Goal: Information Seeking & Learning: Learn about a topic

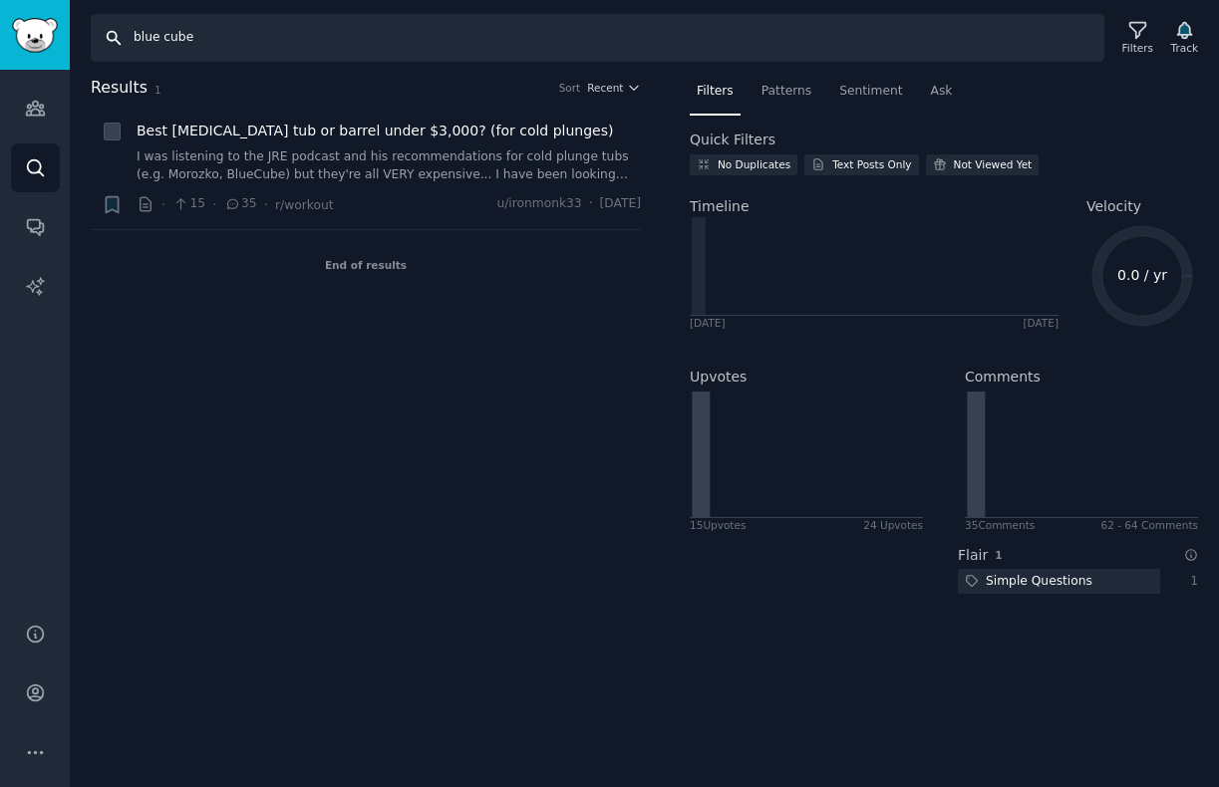
click at [181, 41] on input "blue cube" at bounding box center [598, 38] width 1014 height 48
click at [179, 40] on input "morozko" at bounding box center [598, 38] width 1014 height 48
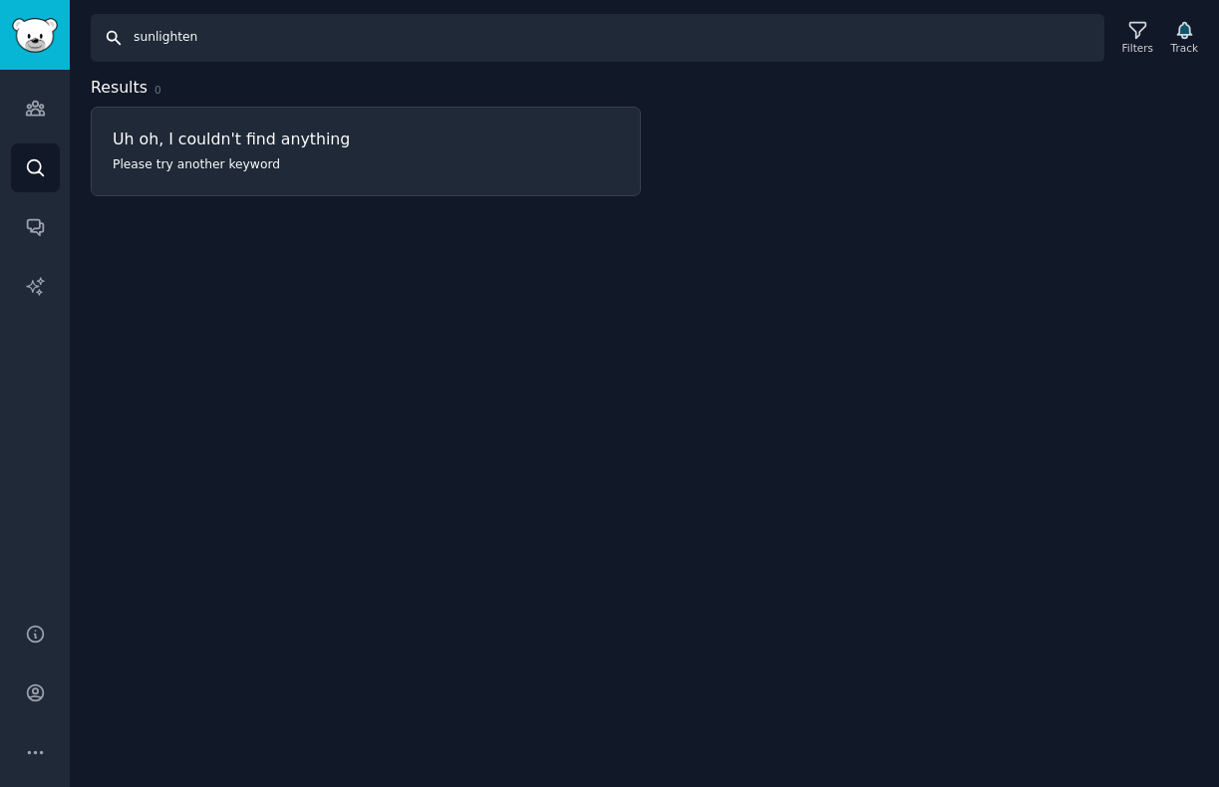
click at [165, 37] on input "sunlighten" at bounding box center [598, 38] width 1014 height 48
click at [173, 38] on input "sun home" at bounding box center [598, 38] width 1014 height 48
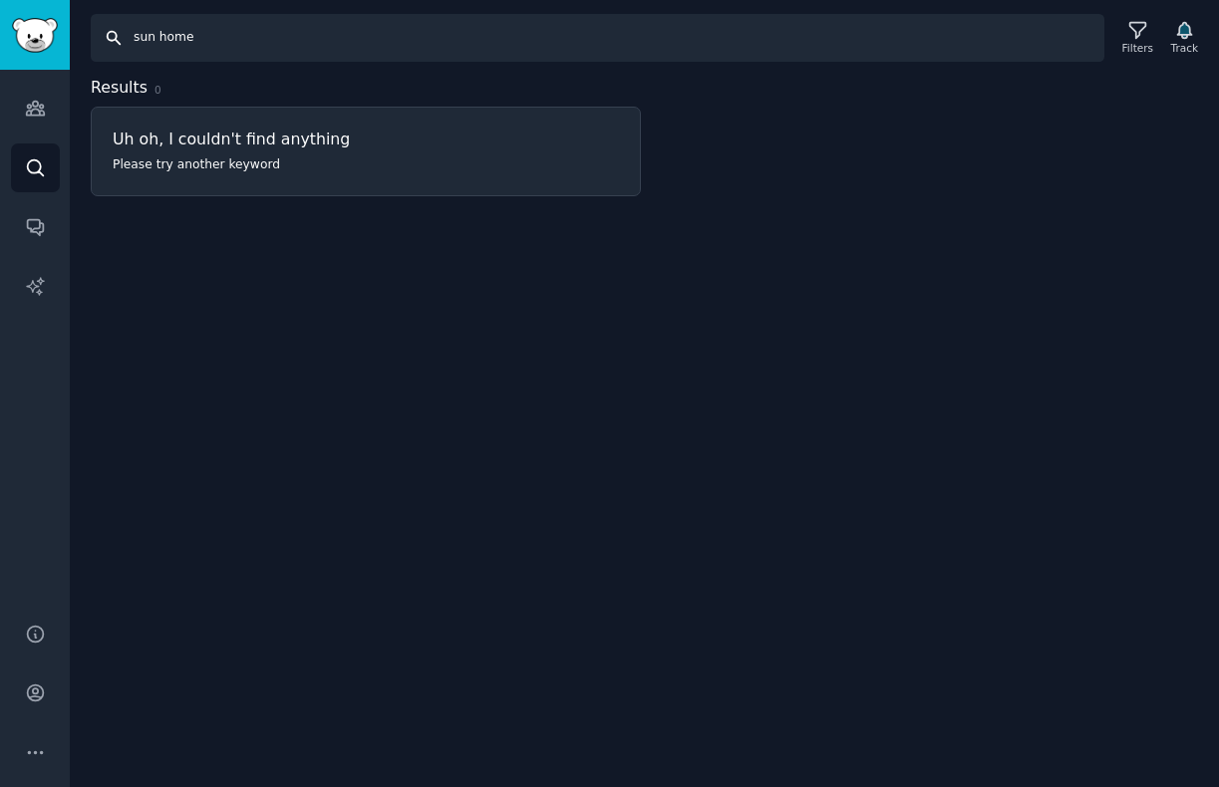
click at [173, 38] on input "sun home" at bounding box center [598, 38] width 1014 height 48
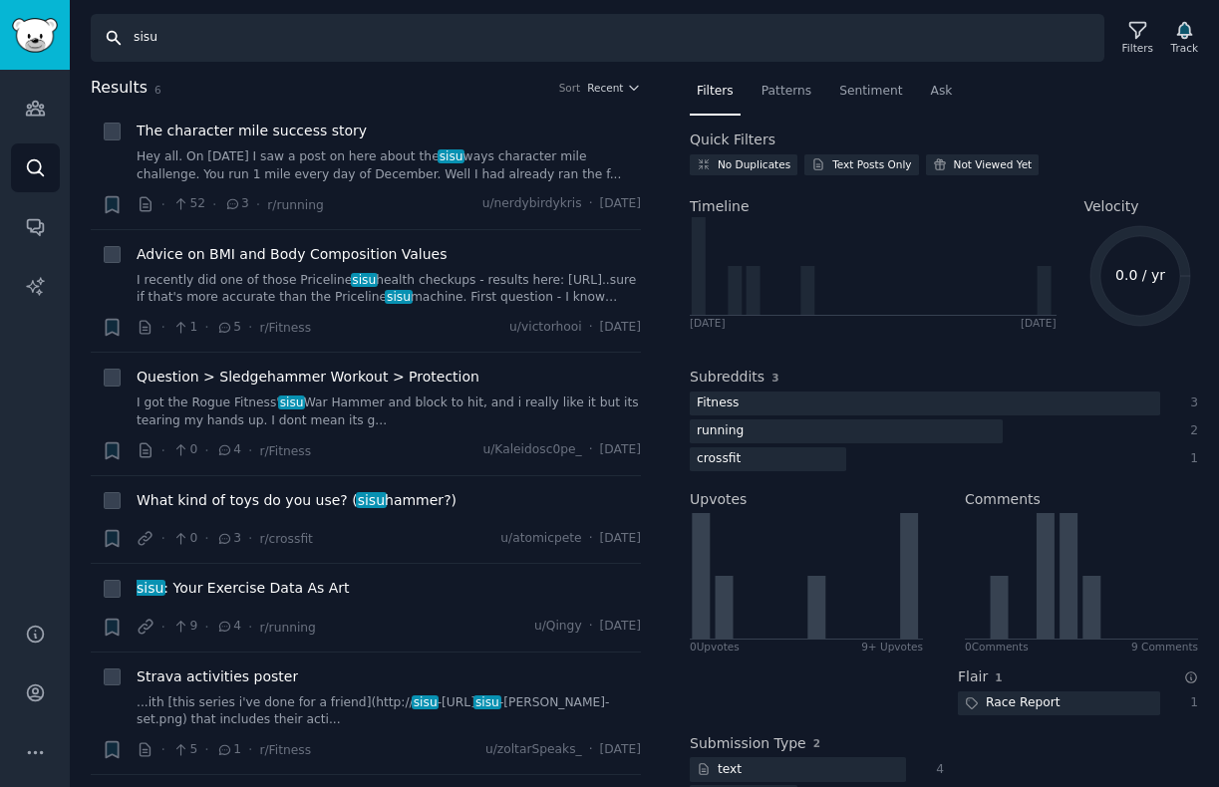
click at [187, 44] on input "sisu" at bounding box center [598, 38] width 1014 height 48
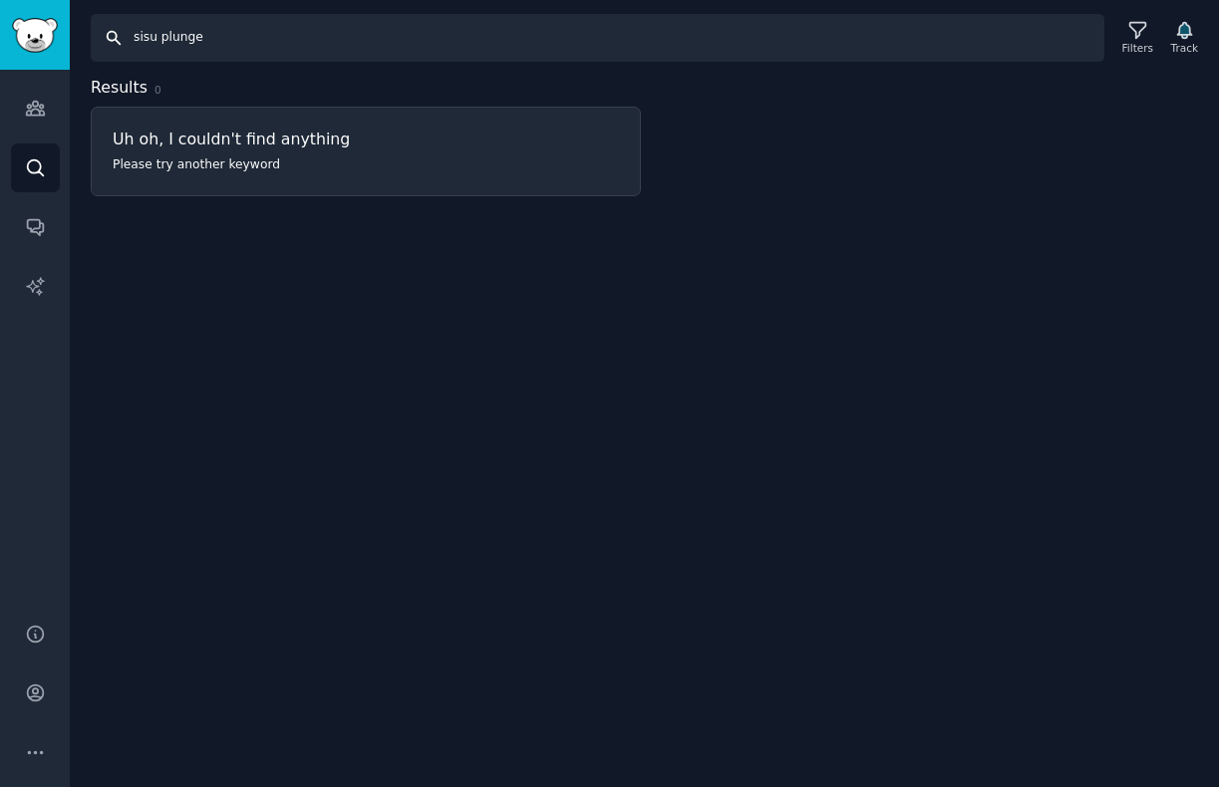
click at [176, 54] on input "sisu plunge" at bounding box center [598, 38] width 1014 height 48
type input "pod company"
click at [1133, 25] on icon at bounding box center [1137, 30] width 21 height 21
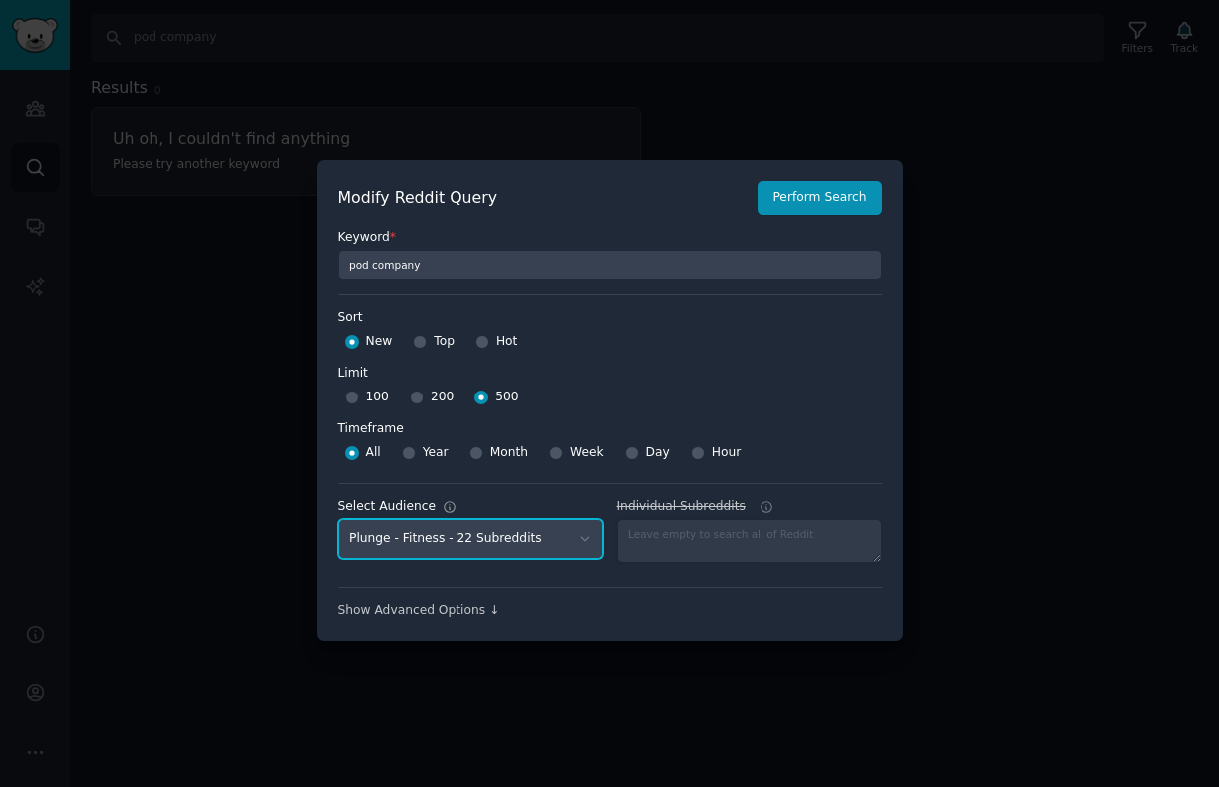
click at [507, 548] on select "No audience - Searching all of Reddit Plunge - Home Remodeling - 11 Subreddits …" at bounding box center [470, 539] width 265 height 41
select select "917cc280b5"
click at [338, 519] on select "No audience - Searching all of Reddit Plunge - Home Remodeling - 11 Subreddits …" at bounding box center [470, 539] width 265 height 41
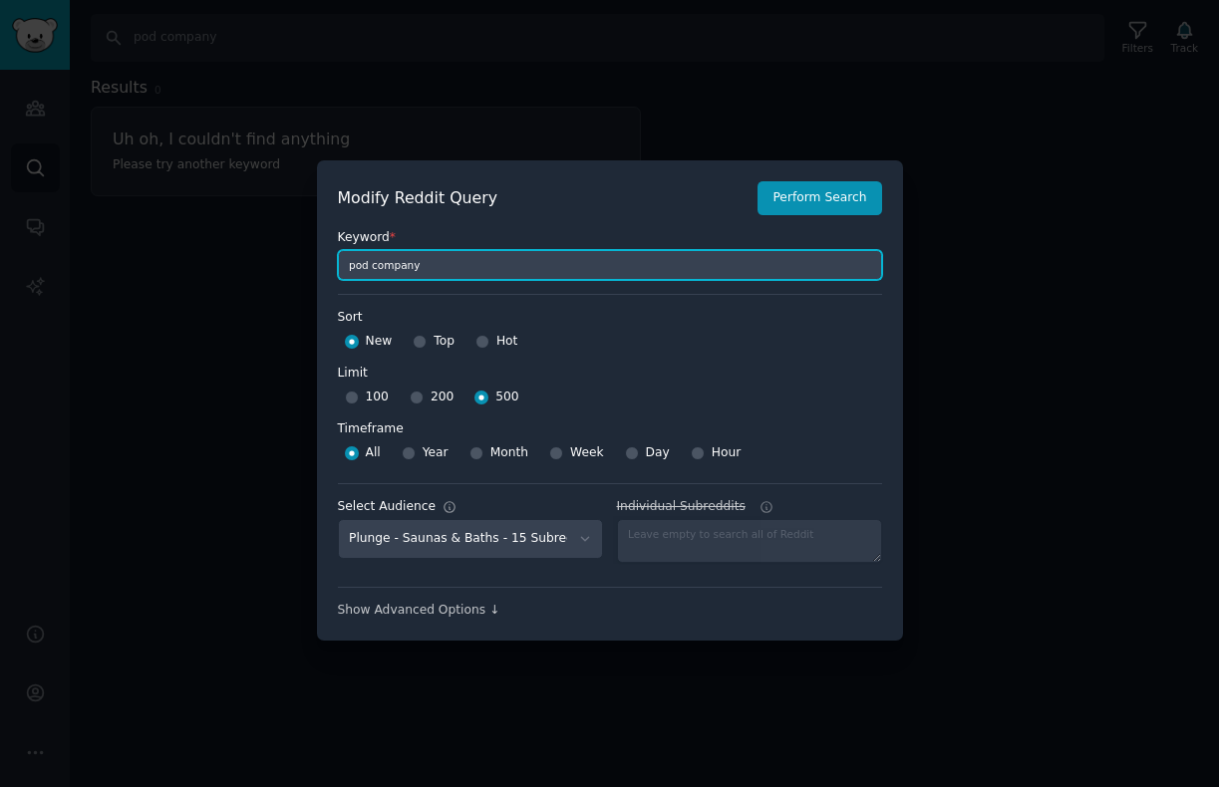
click at [512, 270] on input "pod company" at bounding box center [610, 265] width 544 height 30
type input "ice barrel"
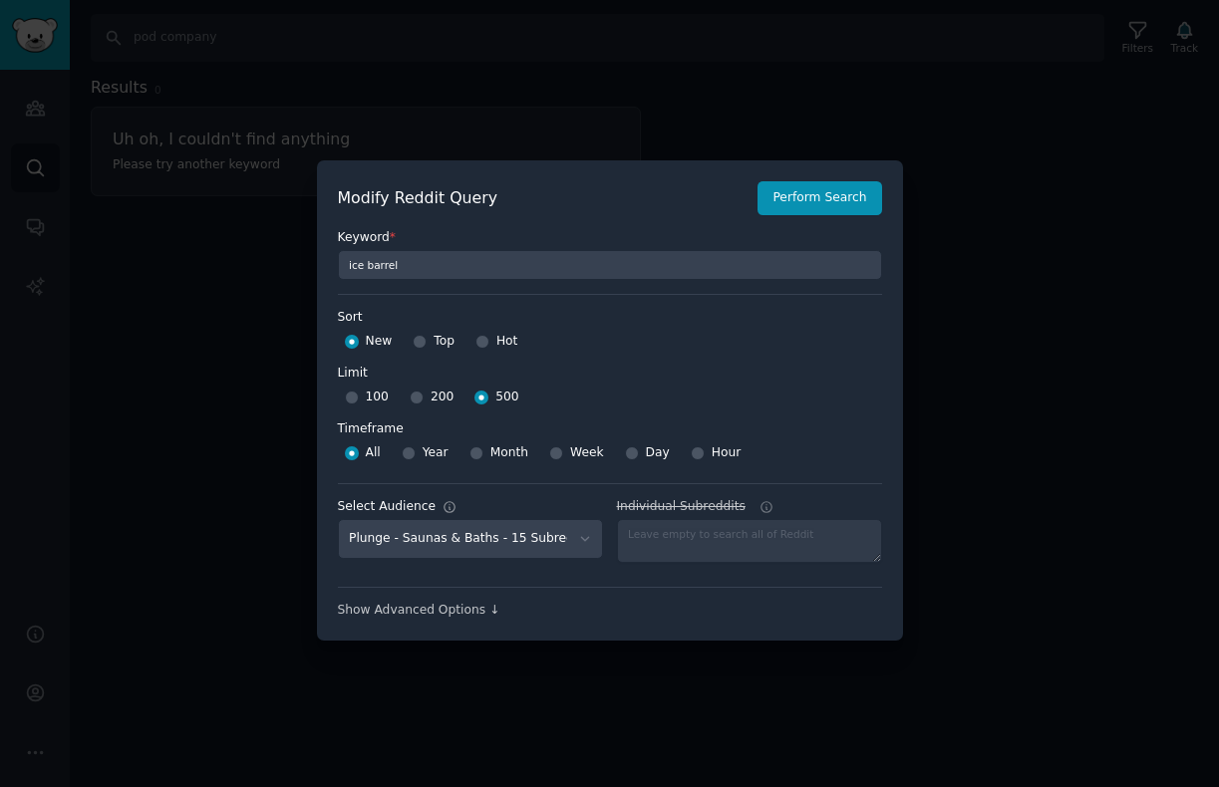
type input "ice barrel"
